Goal: Task Accomplishment & Management: Use online tool/utility

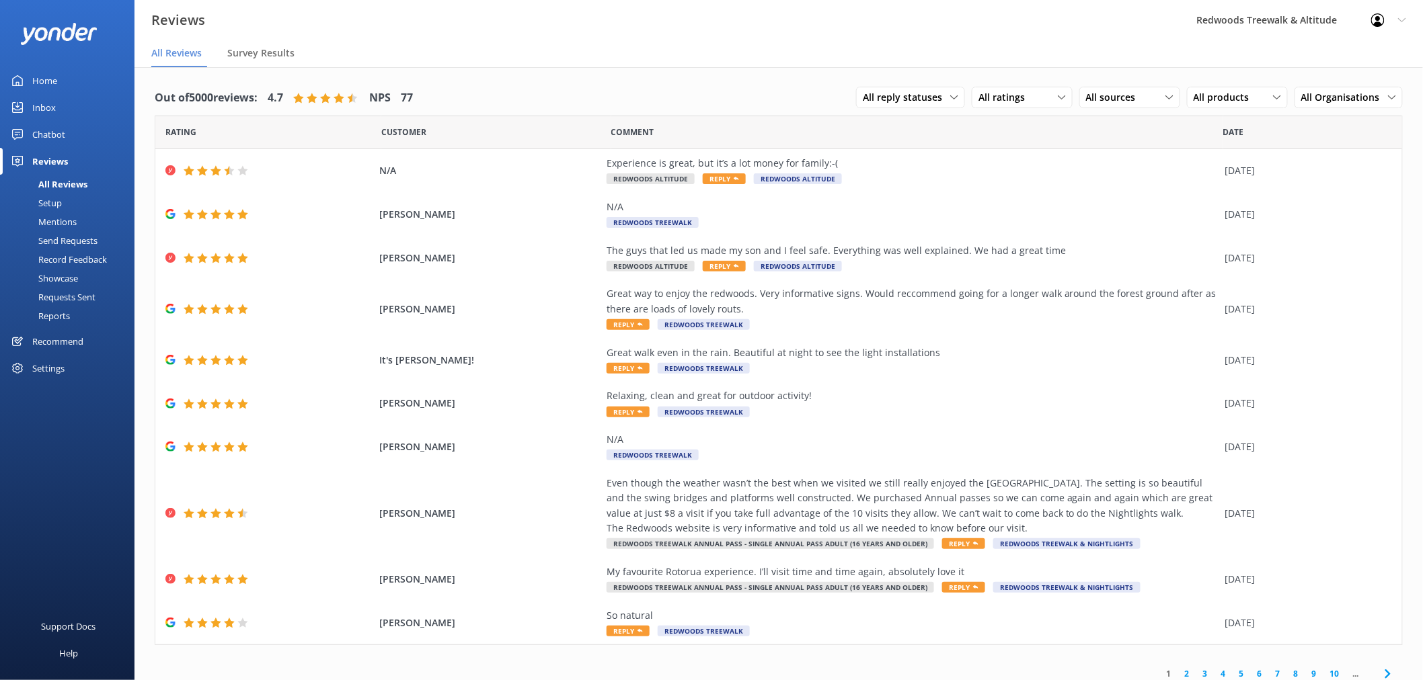
click at [65, 79] on link "Home" at bounding box center [67, 80] width 134 height 27
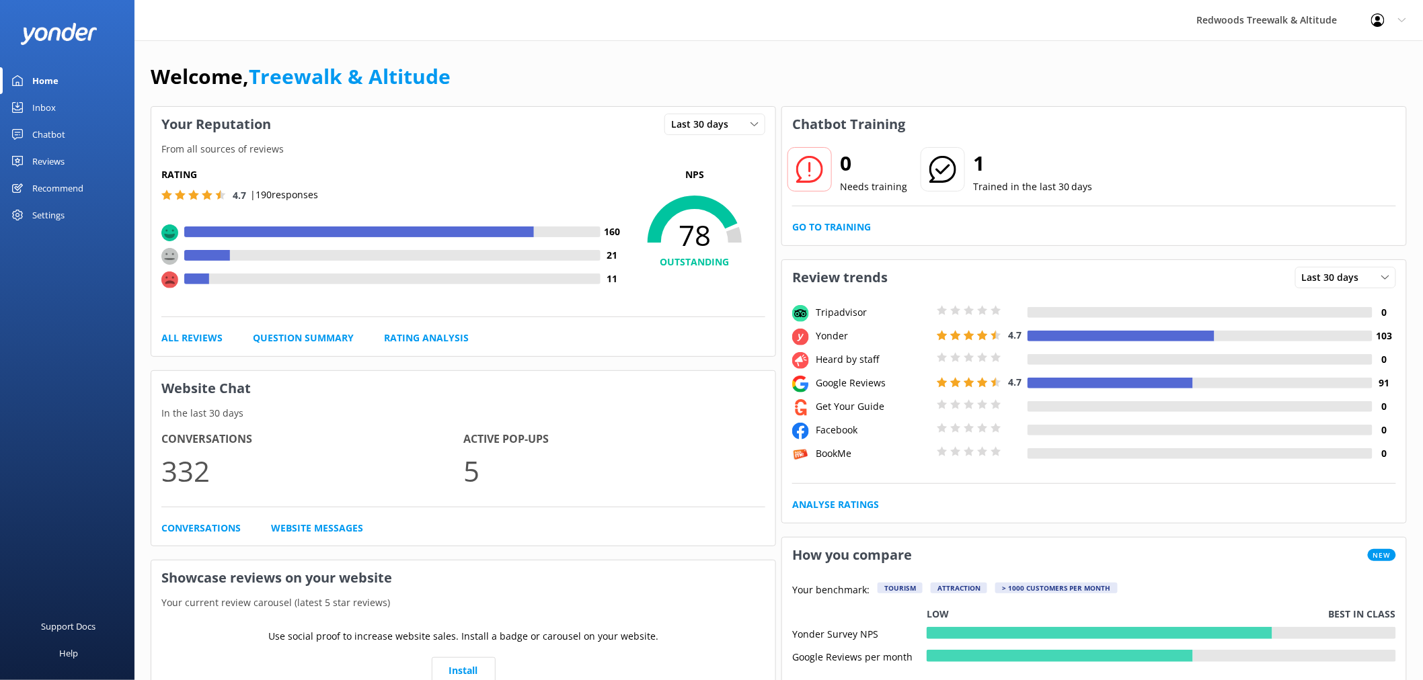
click at [69, 161] on link "Reviews" at bounding box center [67, 161] width 134 height 27
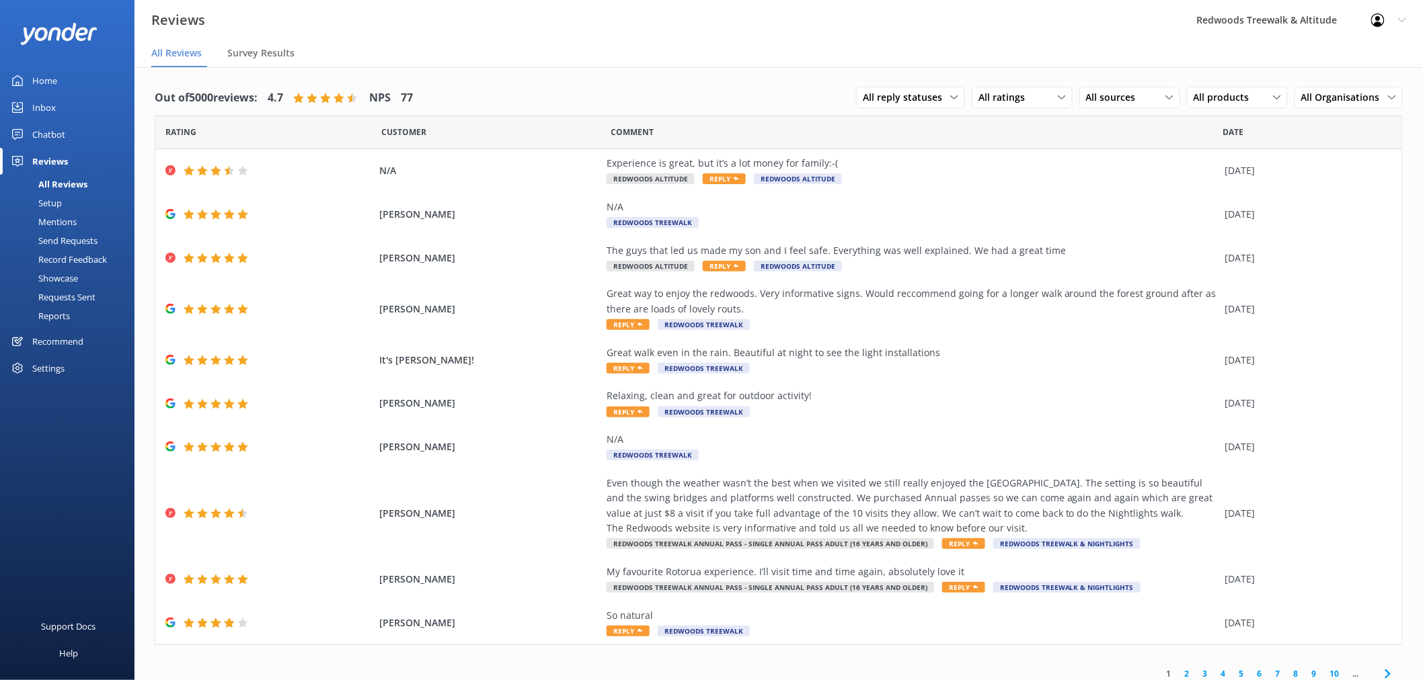
click at [66, 102] on link "Inbox" at bounding box center [67, 107] width 134 height 27
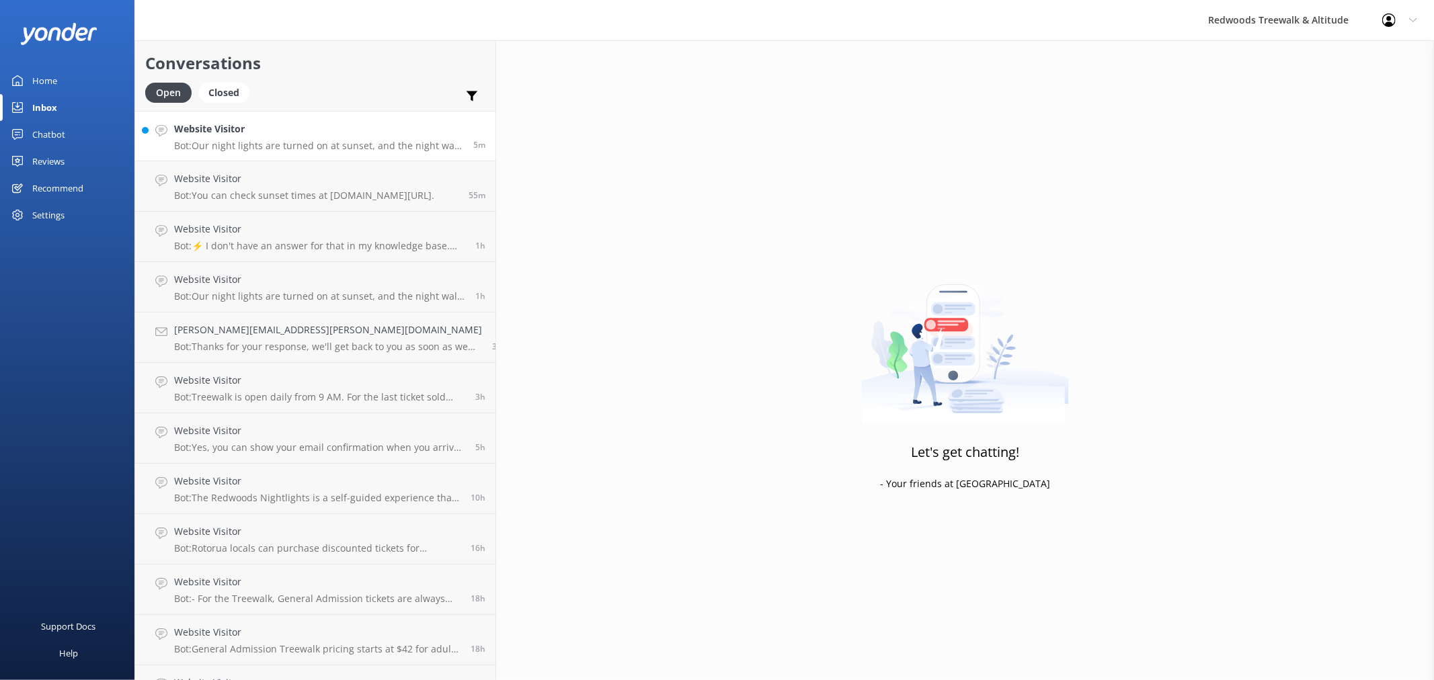
click at [260, 130] on h4 "Website Visitor" at bounding box center [318, 129] width 289 height 15
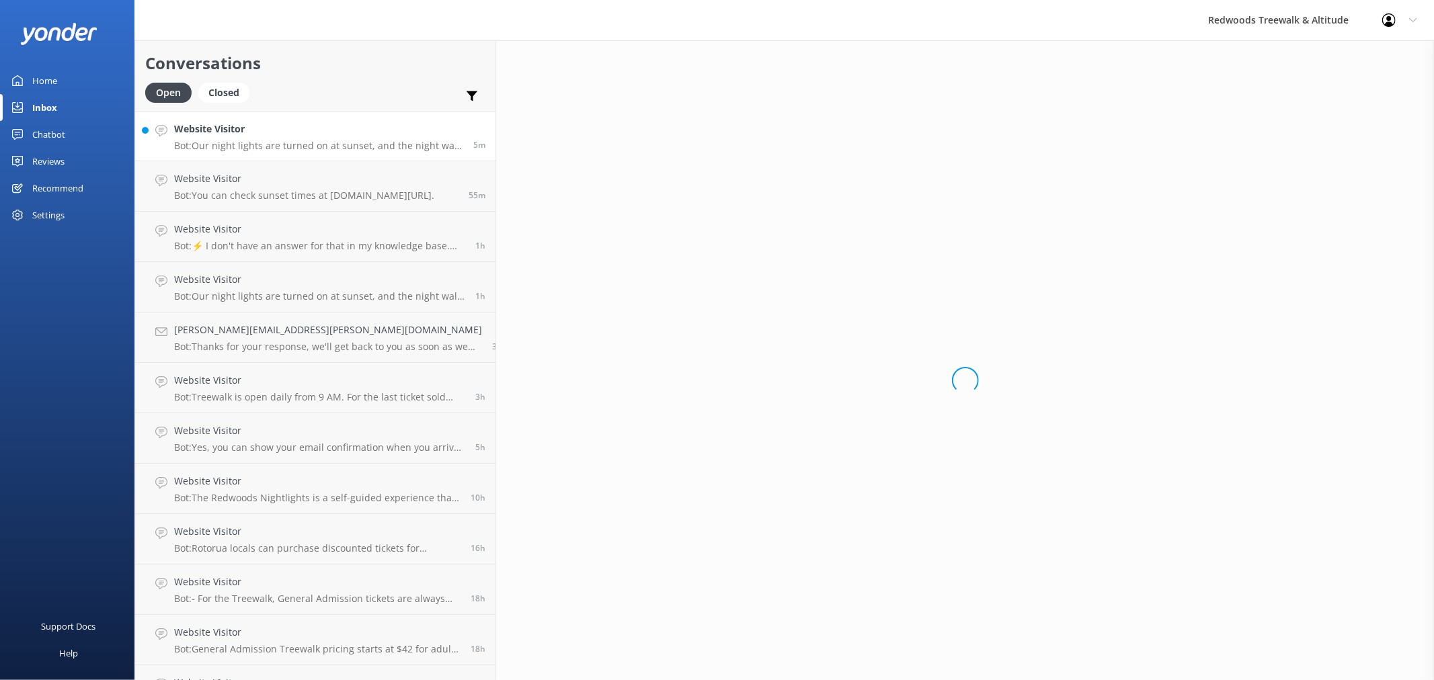
click at [70, 79] on link "Home" at bounding box center [67, 80] width 134 height 27
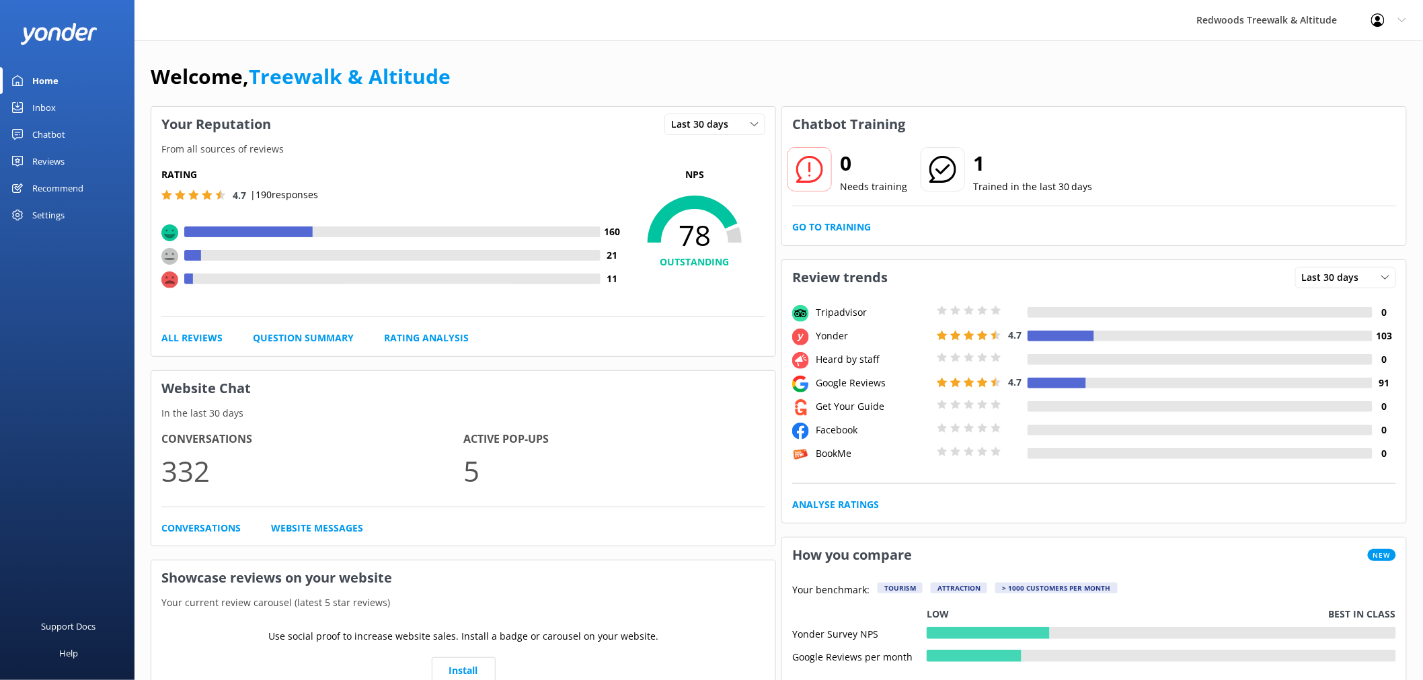
click at [66, 155] on link "Reviews" at bounding box center [67, 161] width 134 height 27
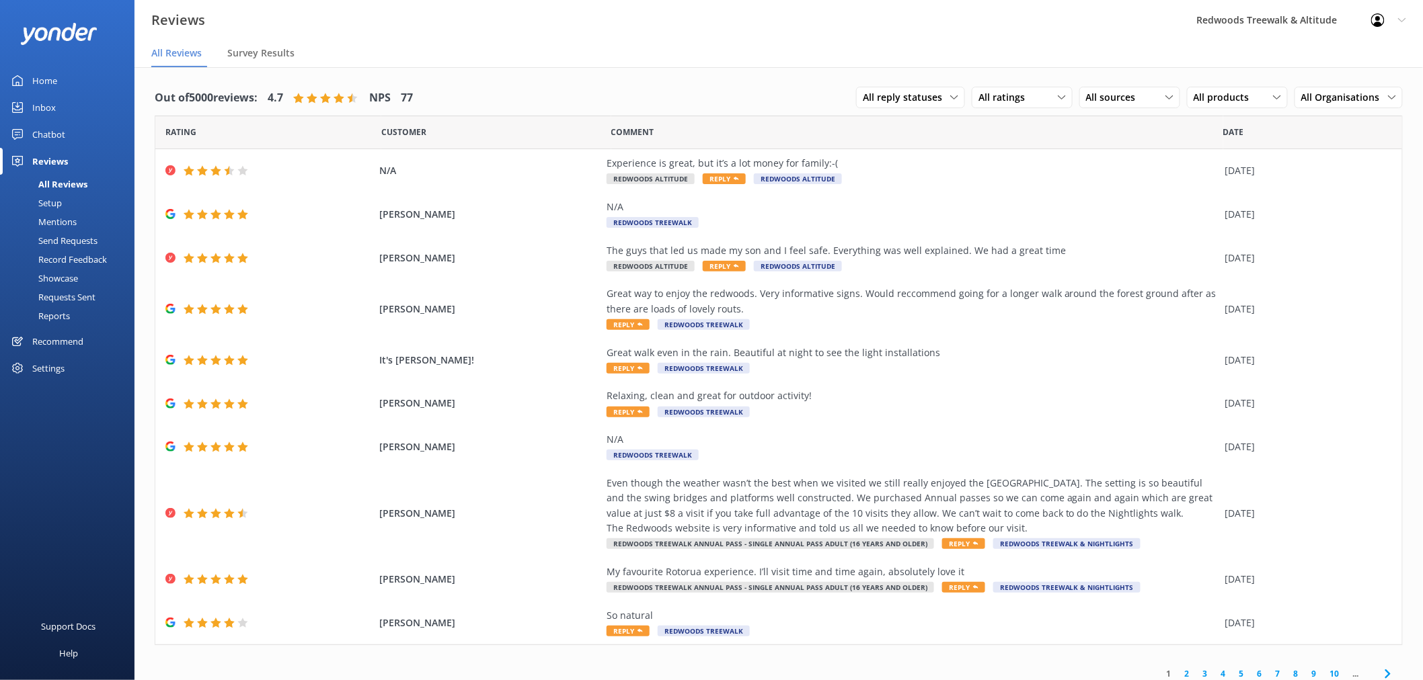
click at [86, 103] on link "Inbox" at bounding box center [67, 107] width 134 height 27
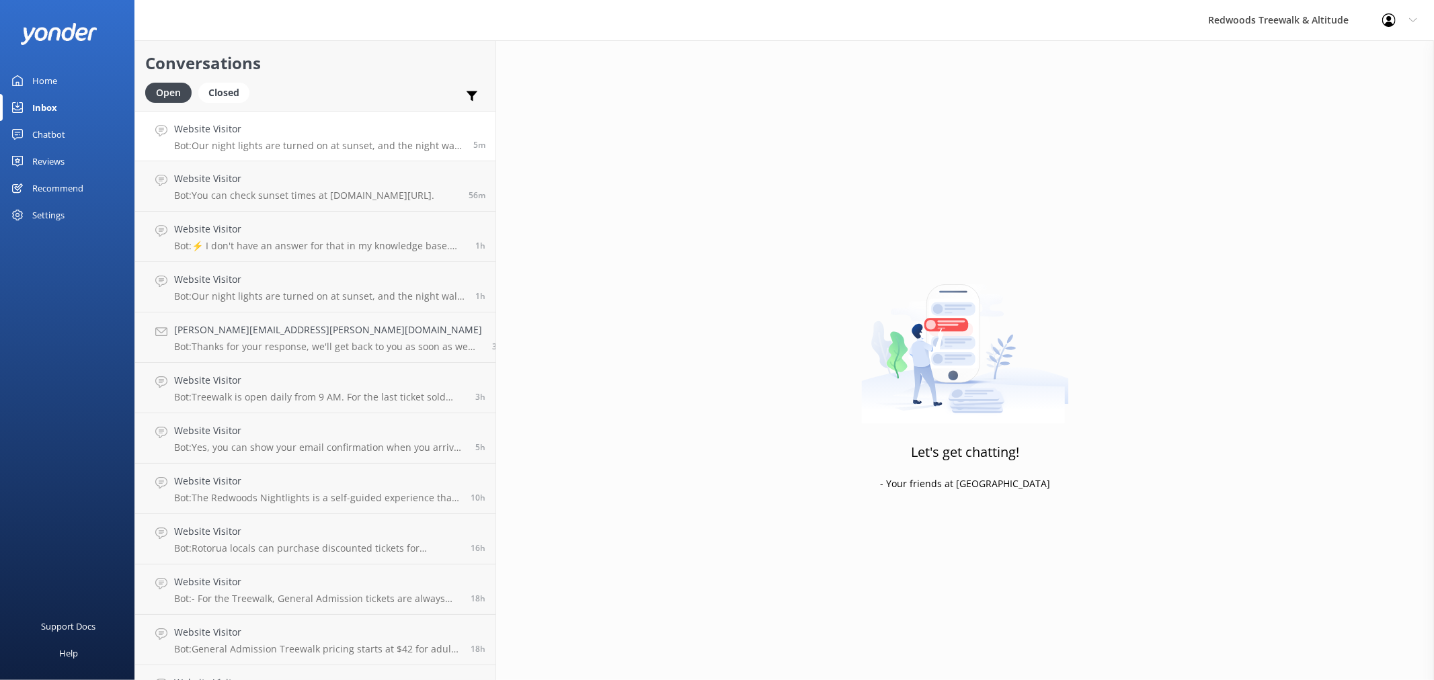
click at [270, 129] on h4 "Website Visitor" at bounding box center [318, 129] width 289 height 15
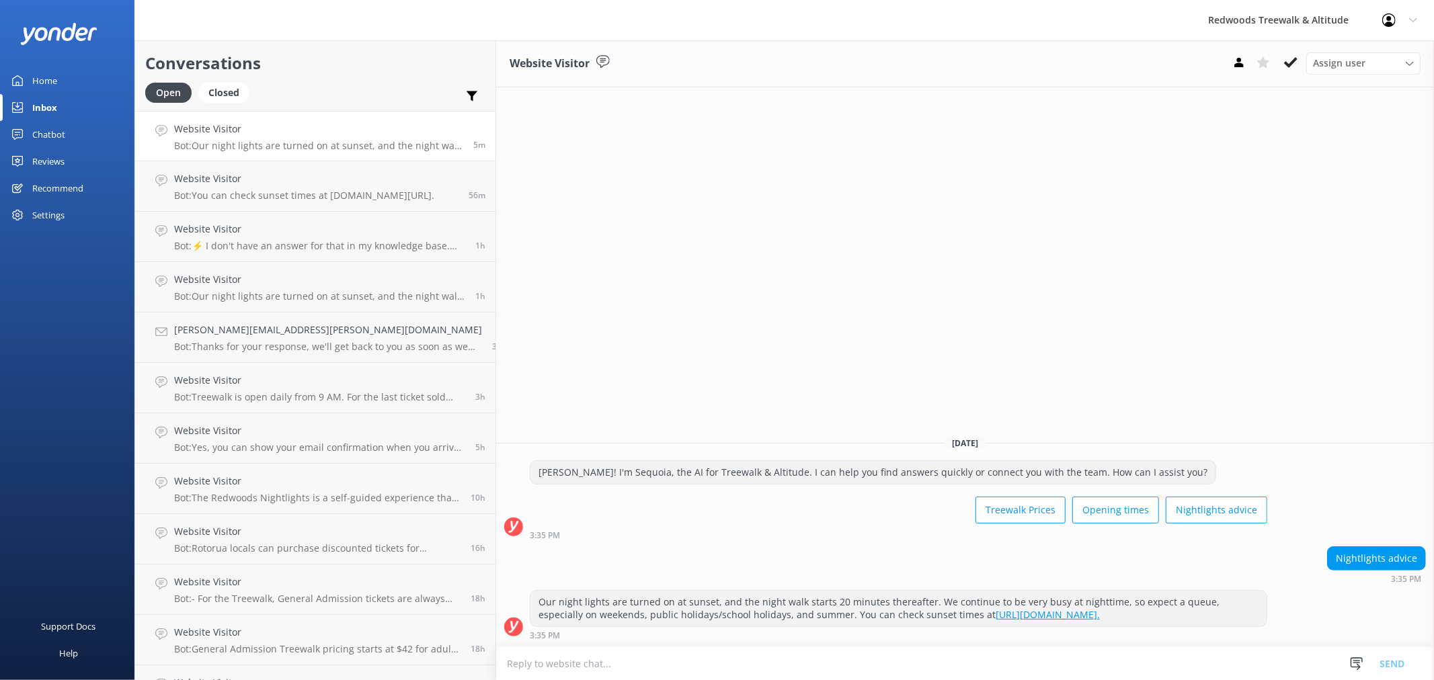
click at [63, 69] on link "Home" at bounding box center [67, 80] width 134 height 27
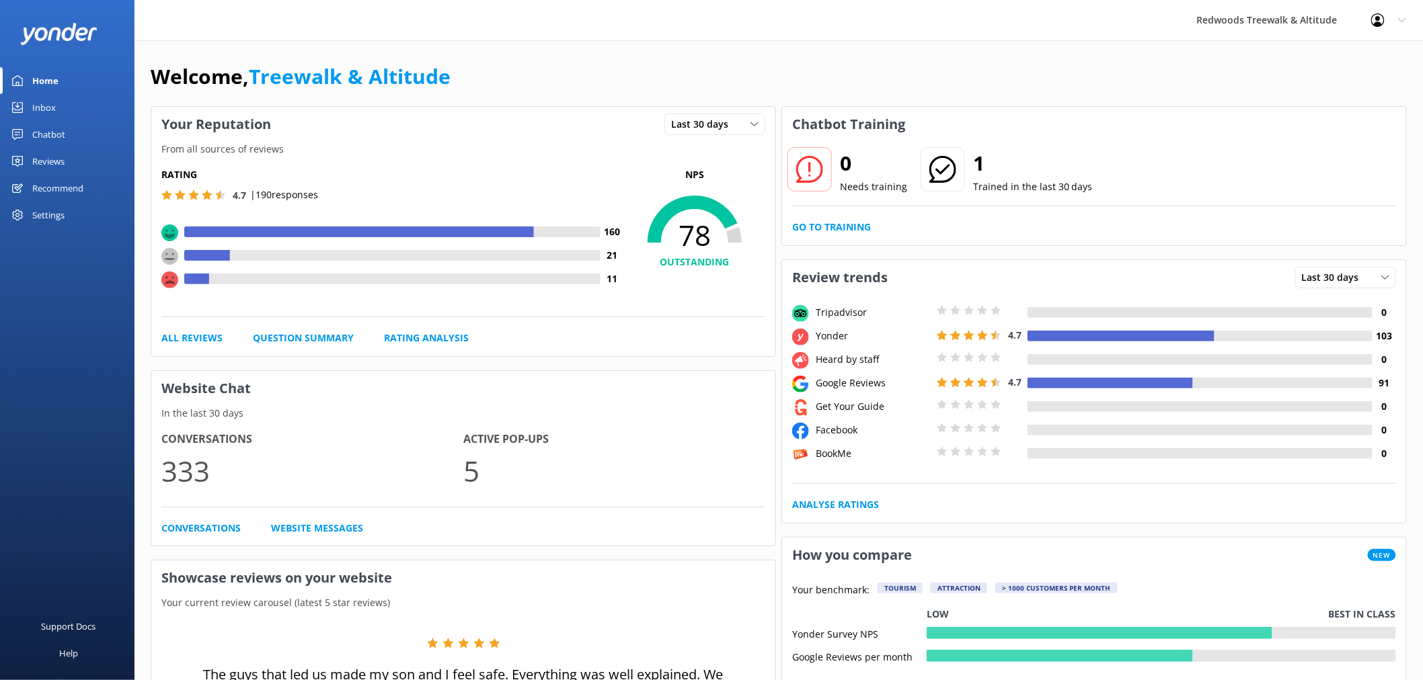
click at [71, 153] on link "Reviews" at bounding box center [67, 161] width 134 height 27
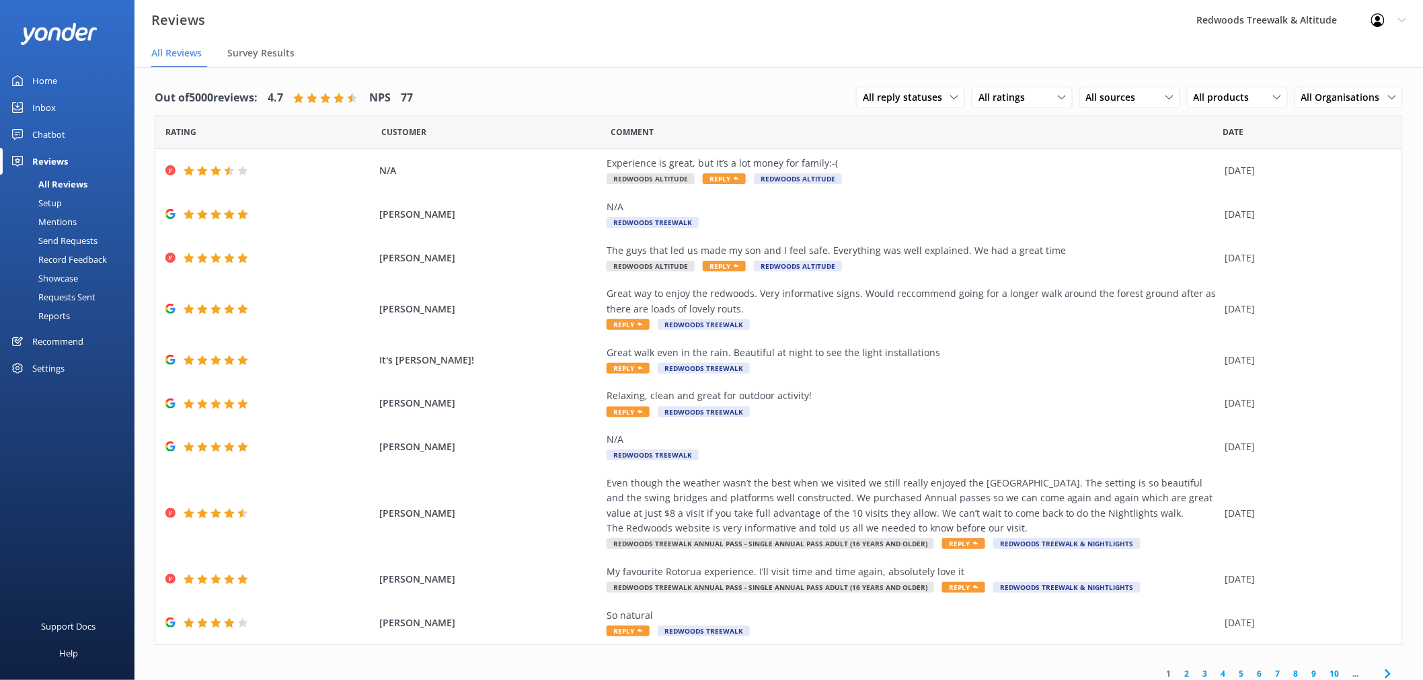
click at [81, 108] on link "Inbox" at bounding box center [67, 107] width 134 height 27
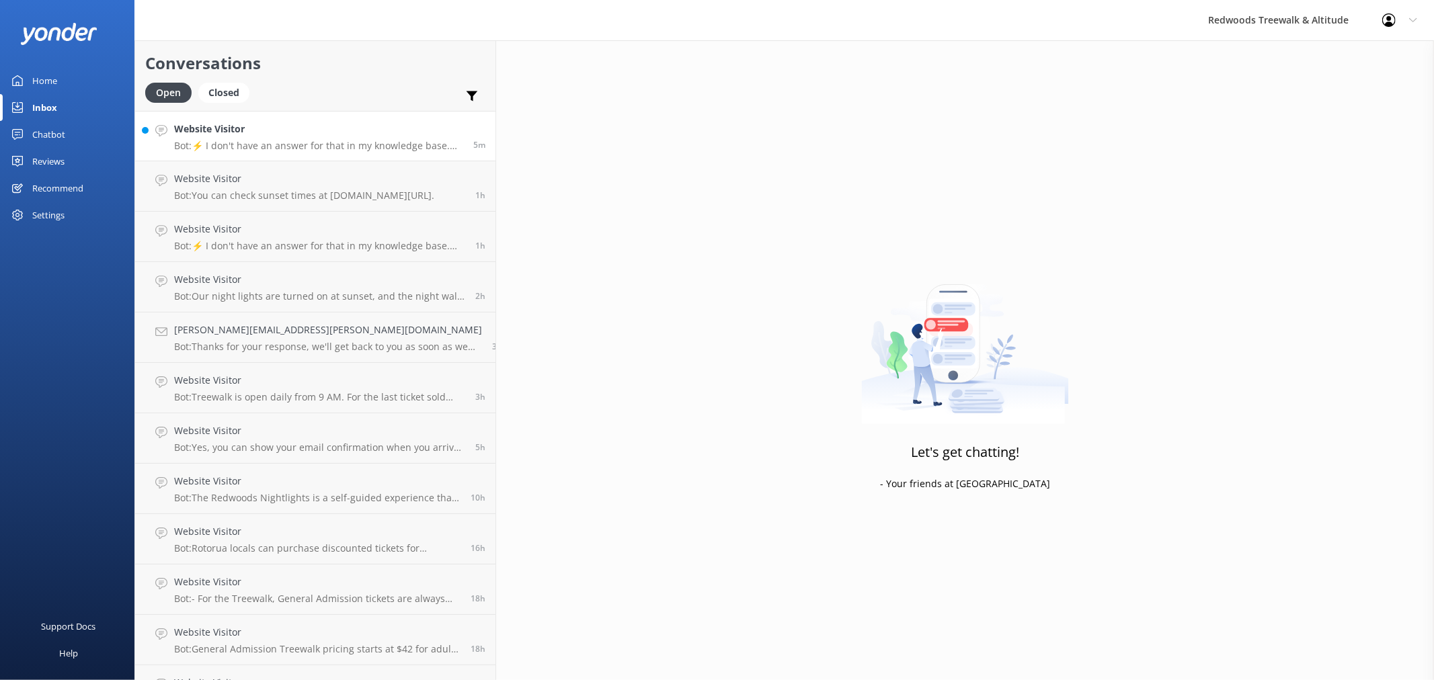
click at [202, 132] on h4 "Website Visitor" at bounding box center [318, 129] width 289 height 15
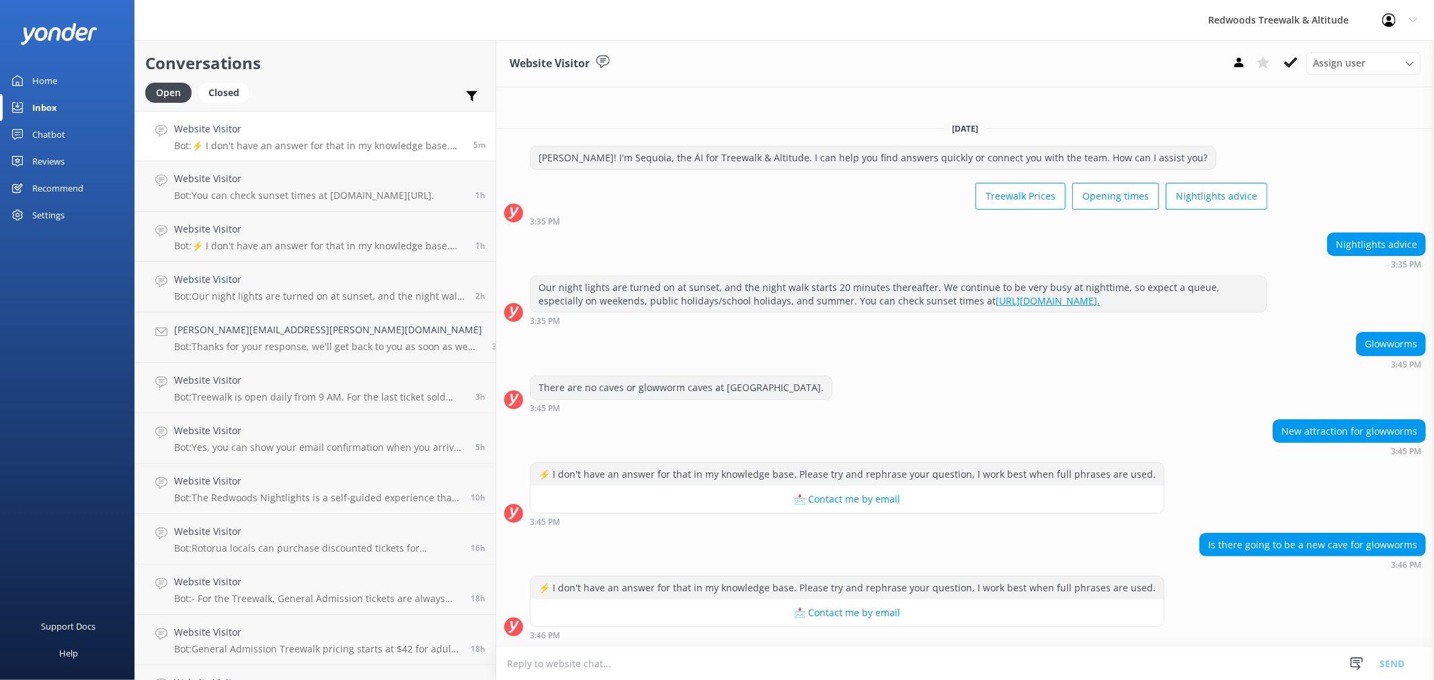
click at [70, 79] on link "Home" at bounding box center [67, 80] width 134 height 27
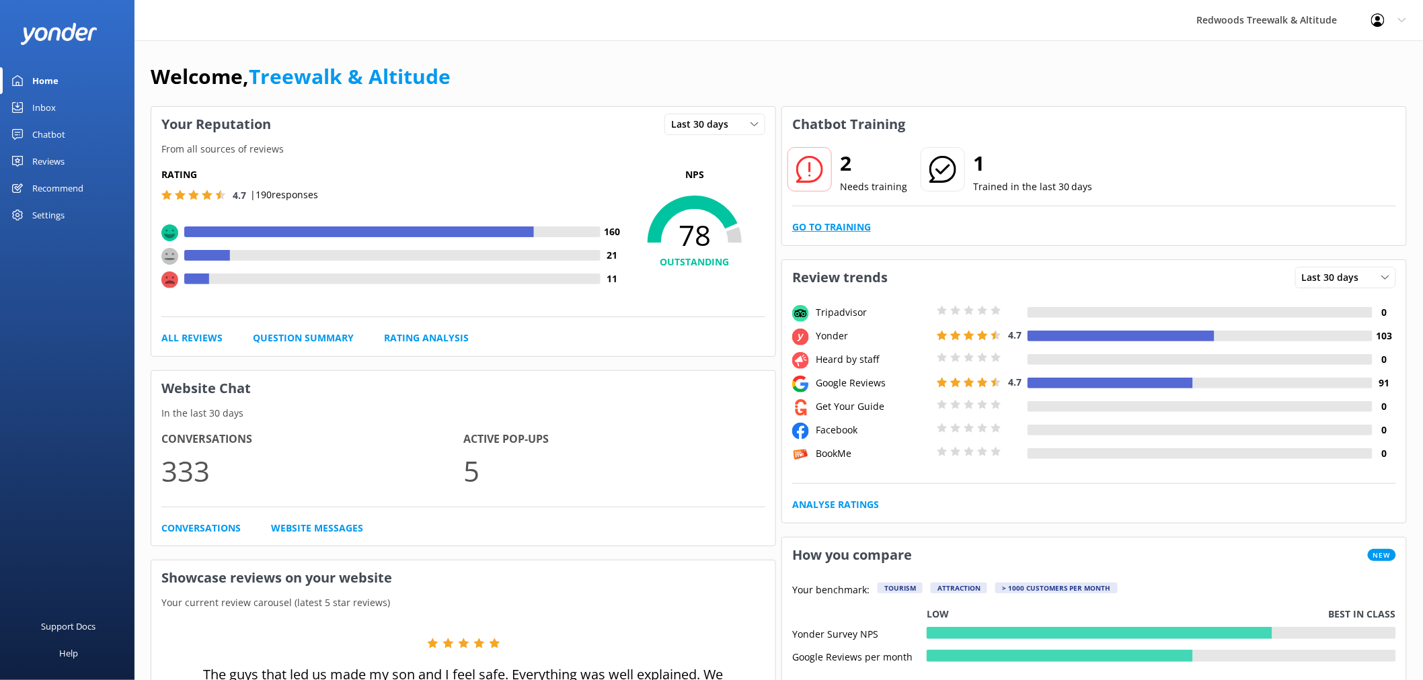
click at [838, 231] on link "Go to Training" at bounding box center [831, 227] width 79 height 15
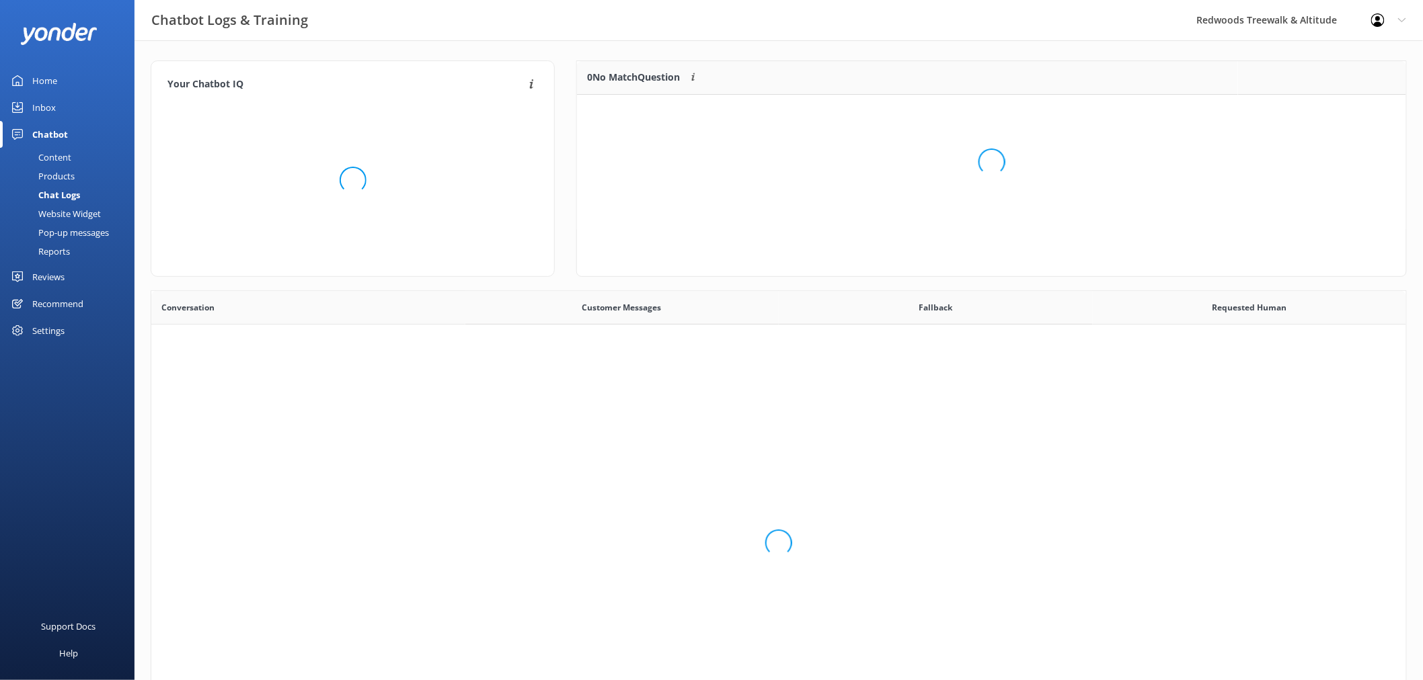
scroll to position [90, 817]
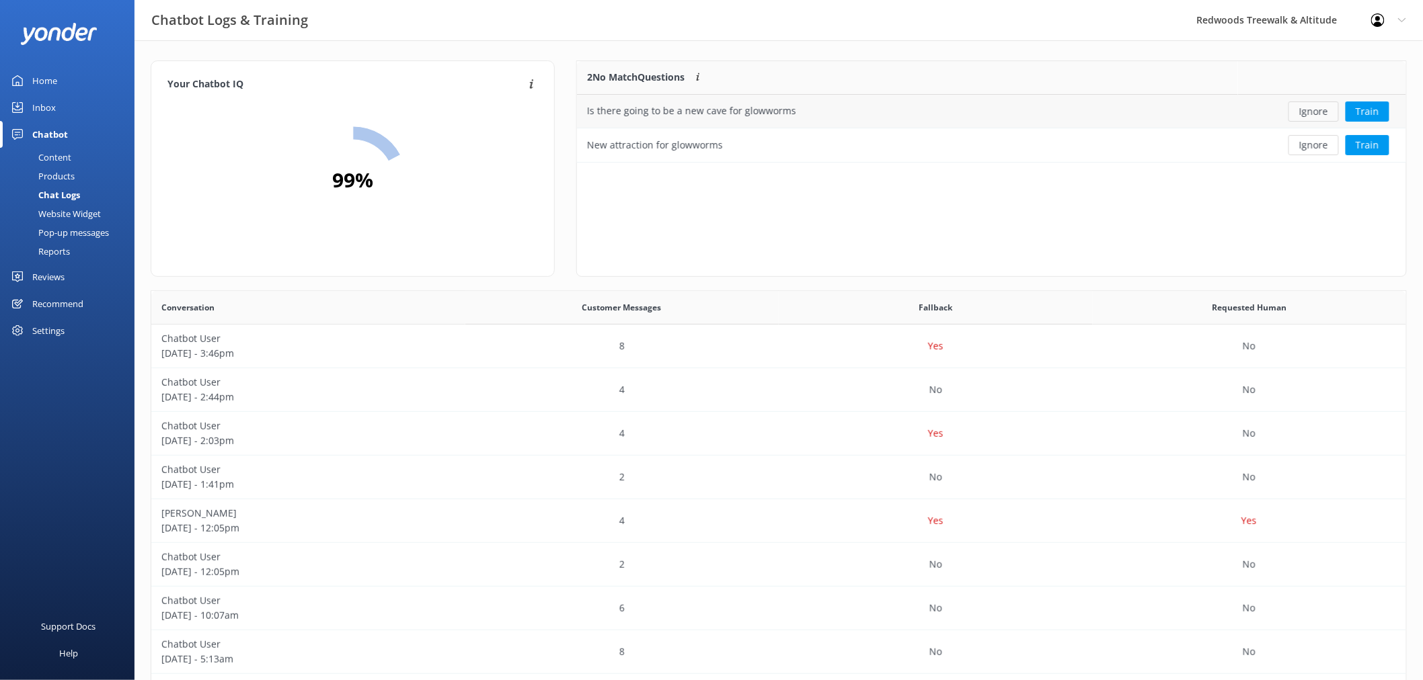
click at [1319, 111] on button "Ignore" at bounding box center [1313, 112] width 50 height 20
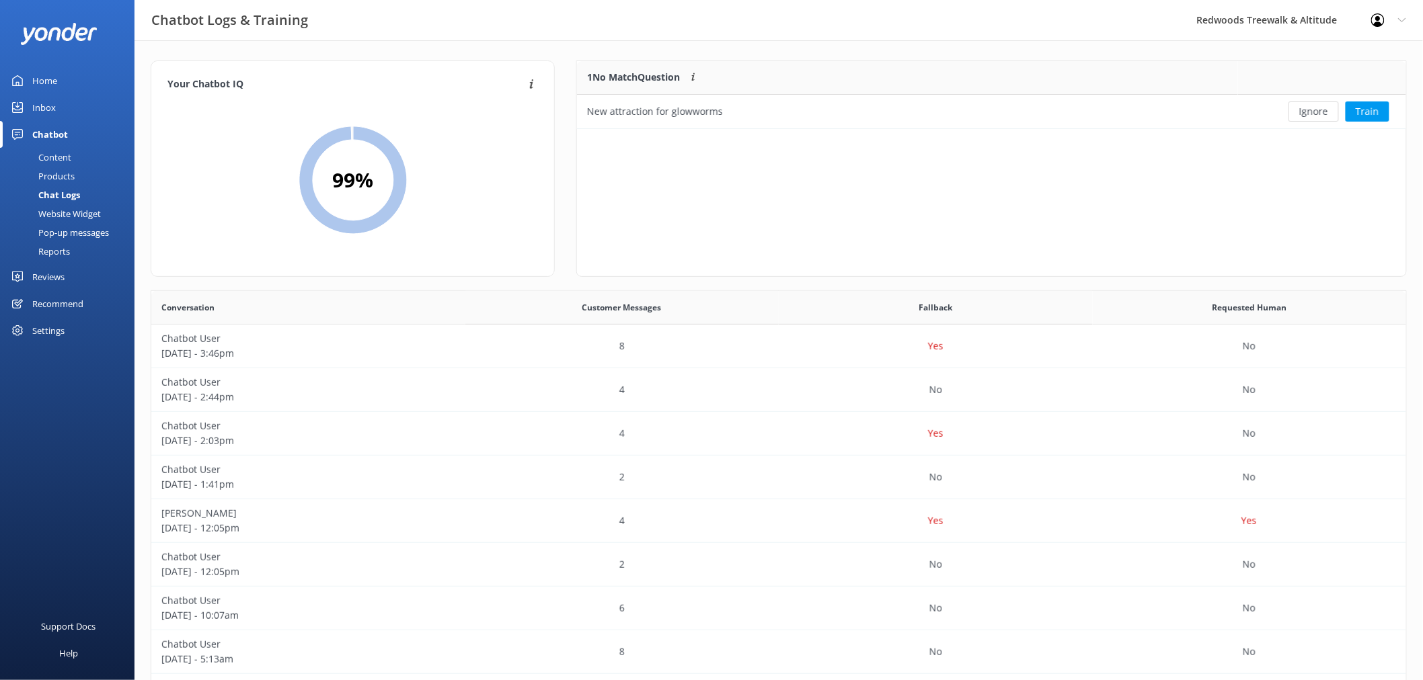
scroll to position [56, 817]
click at [1308, 115] on button "Ignore" at bounding box center [1313, 112] width 50 height 20
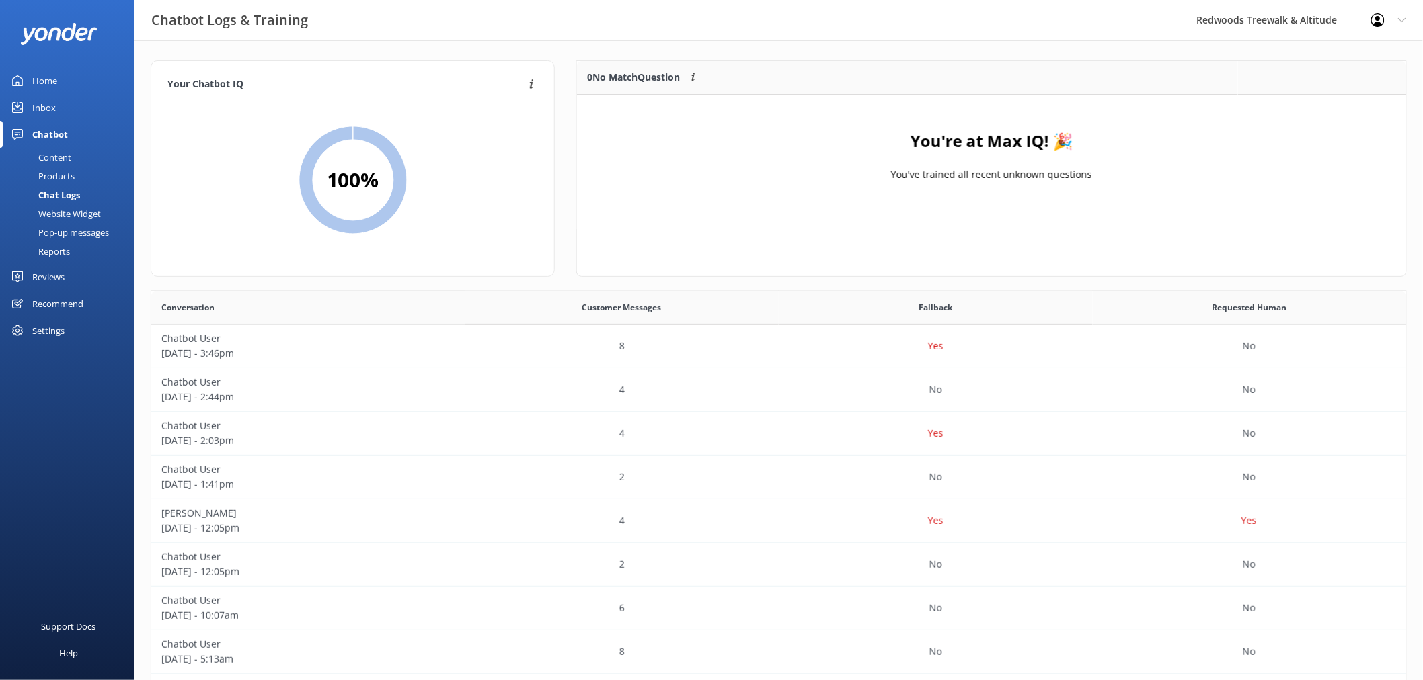
click at [79, 85] on link "Home" at bounding box center [67, 80] width 134 height 27
